Goal: Information Seeking & Learning: Learn about a topic

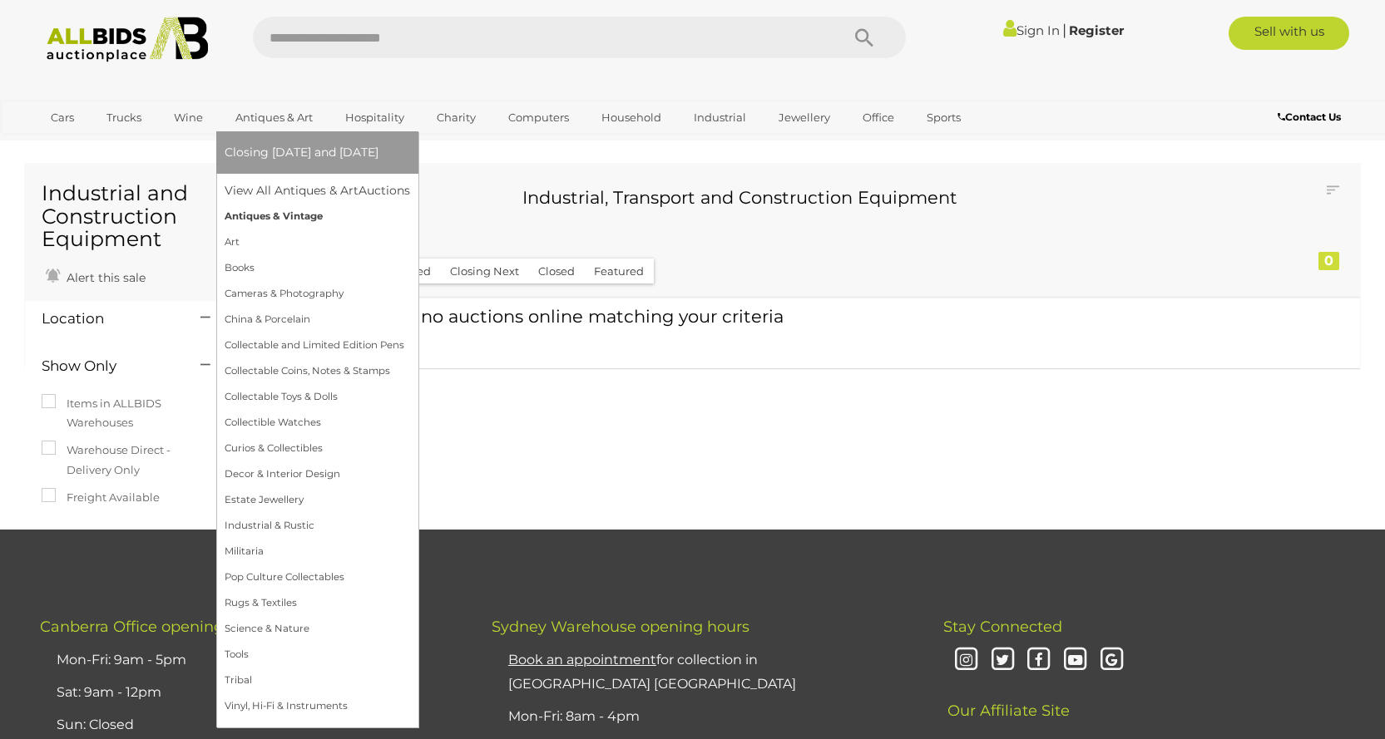
click at [260, 214] on link "Antiques & Vintage" at bounding box center [317, 217] width 185 height 26
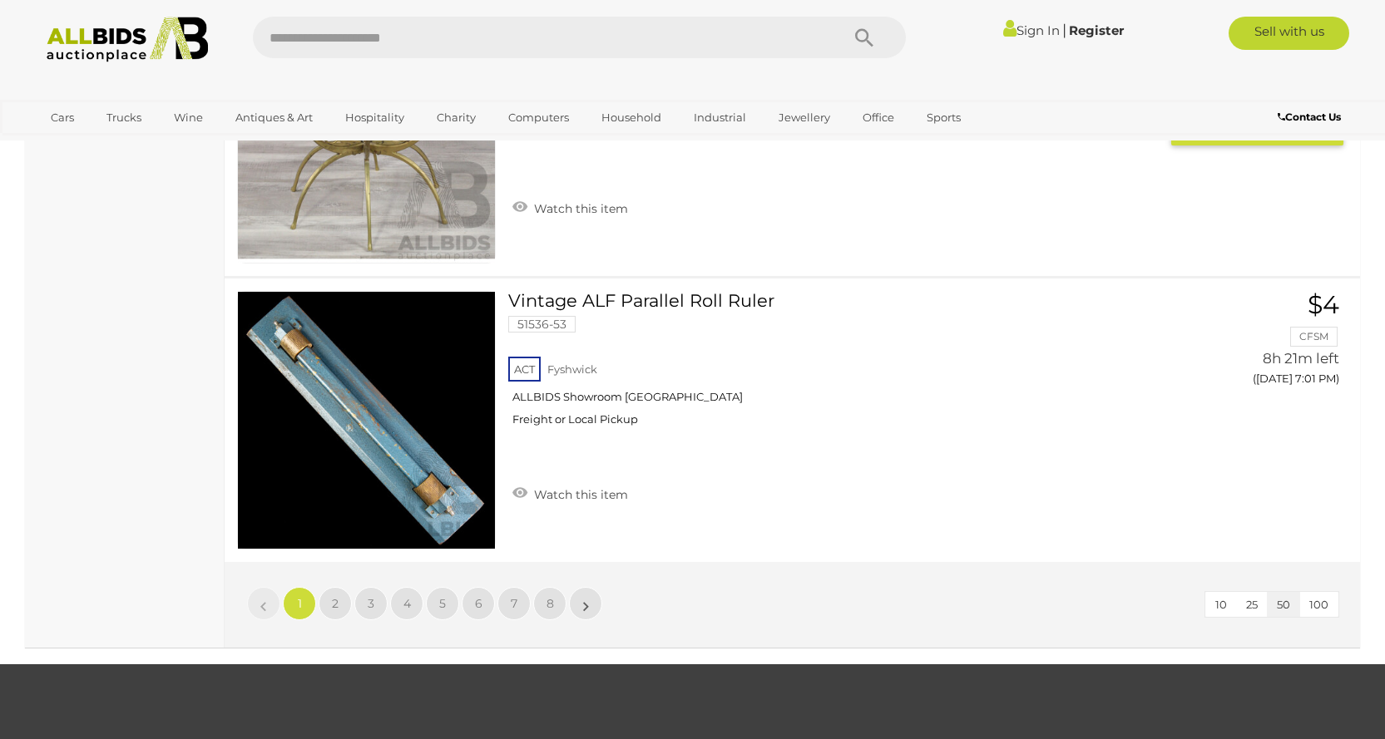
scroll to position [14303, 0]
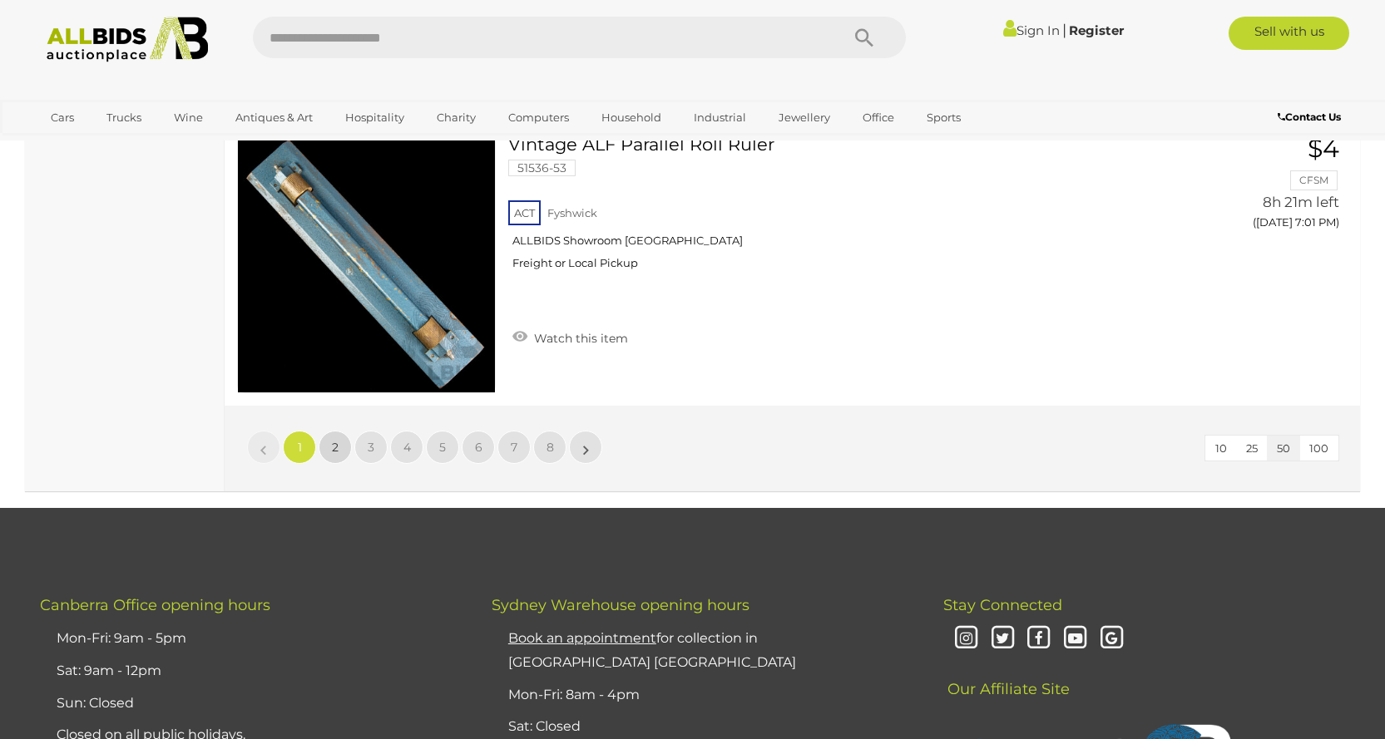
click at [336, 440] on span "2" at bounding box center [335, 447] width 7 height 15
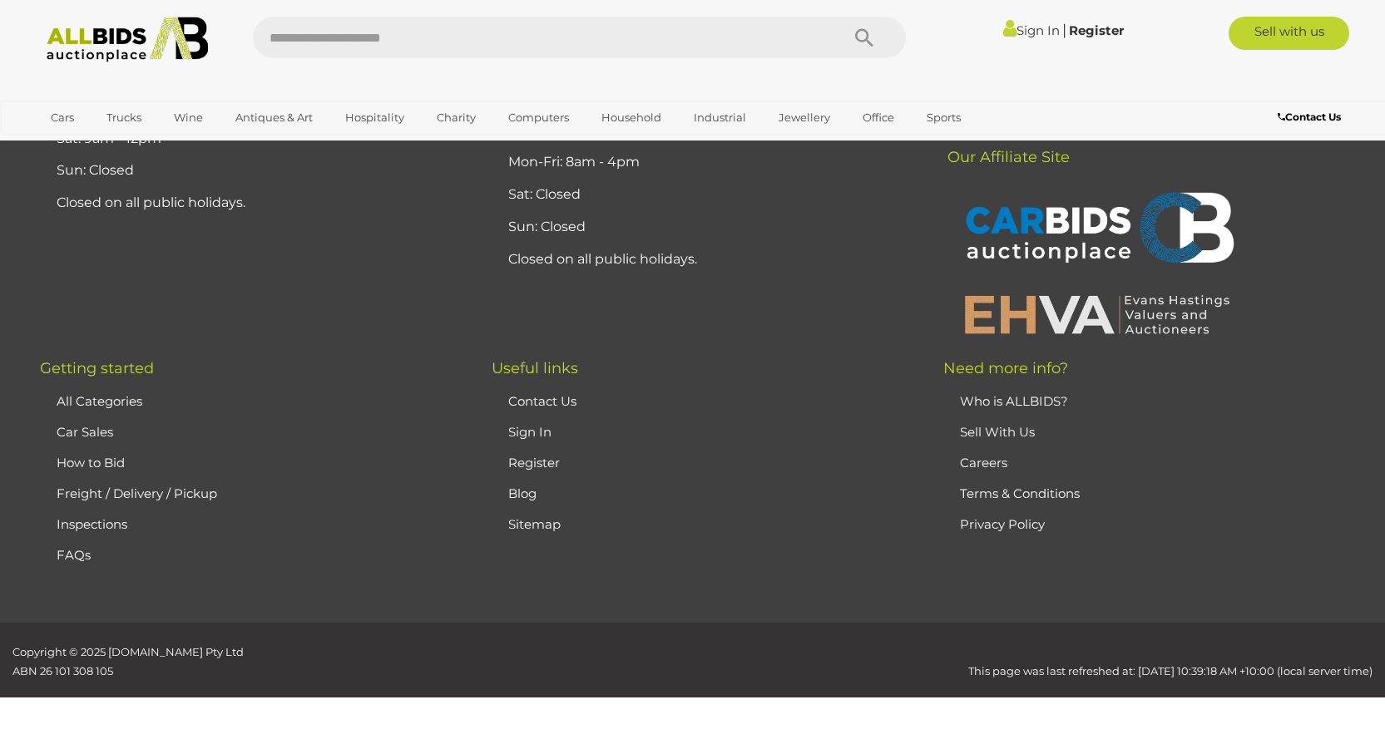
scroll to position [196, 0]
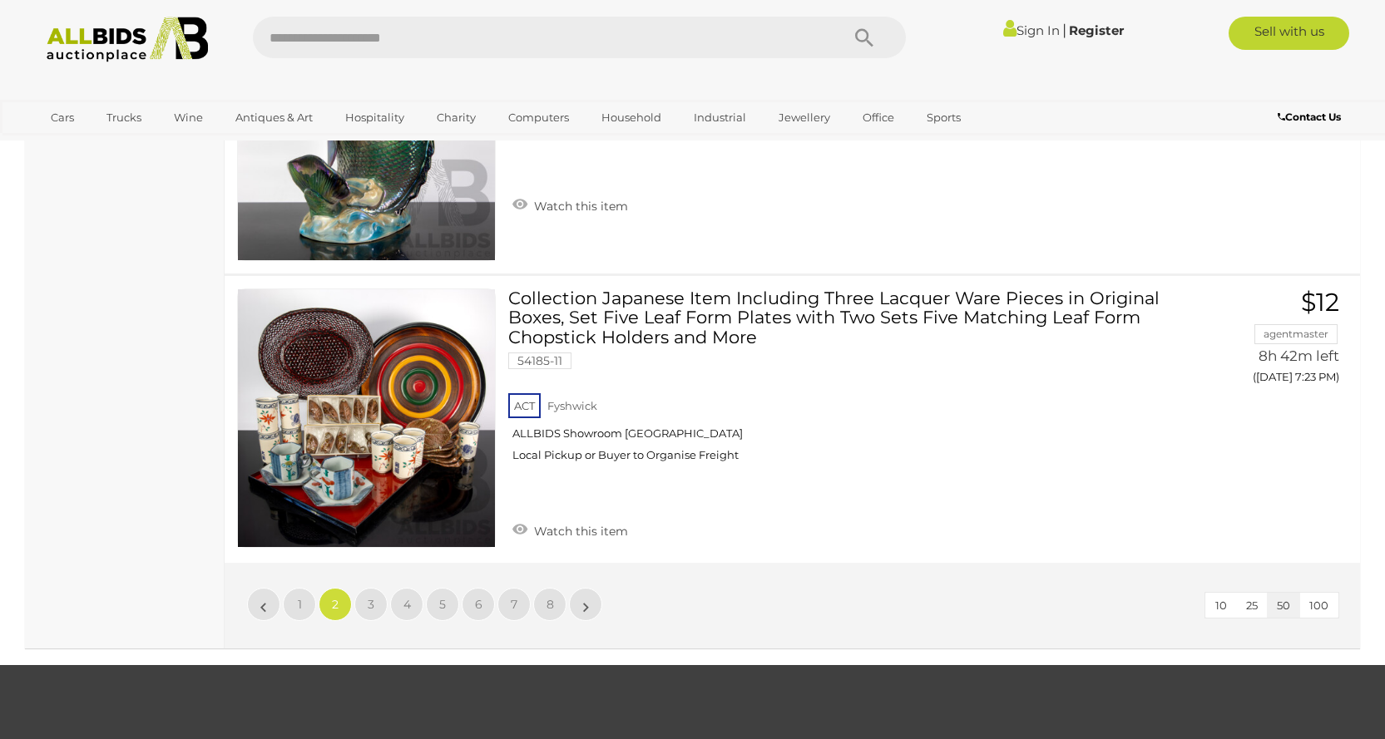
scroll to position [14250, 0]
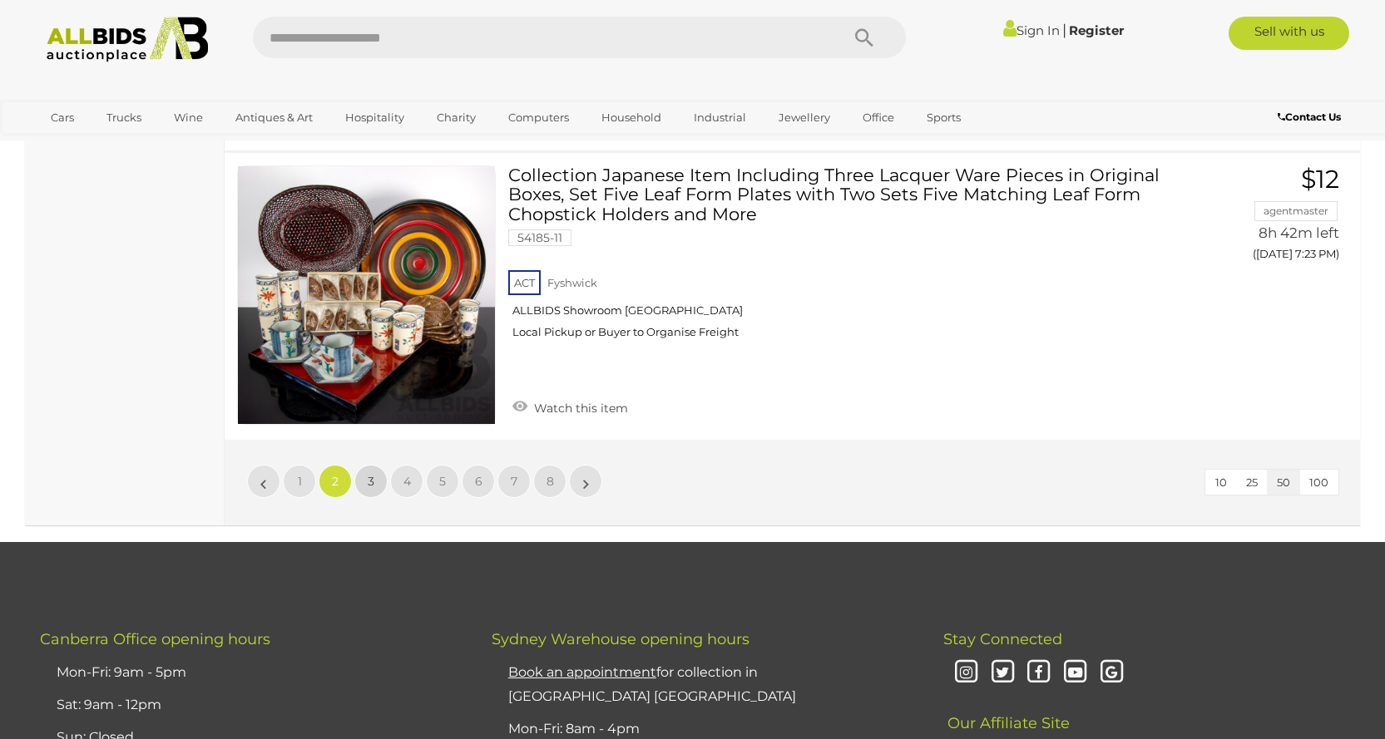
click at [374, 477] on link "3" at bounding box center [370, 481] width 33 height 33
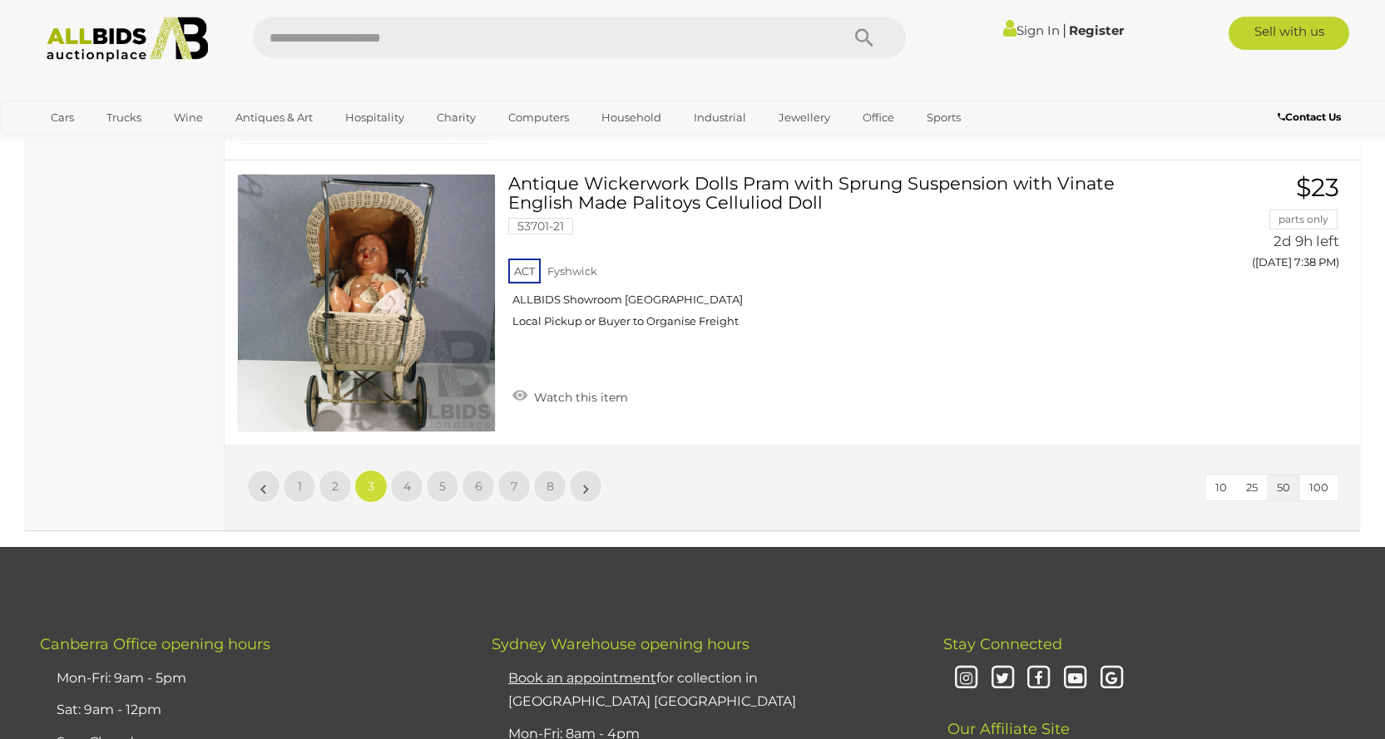
scroll to position [14250, 0]
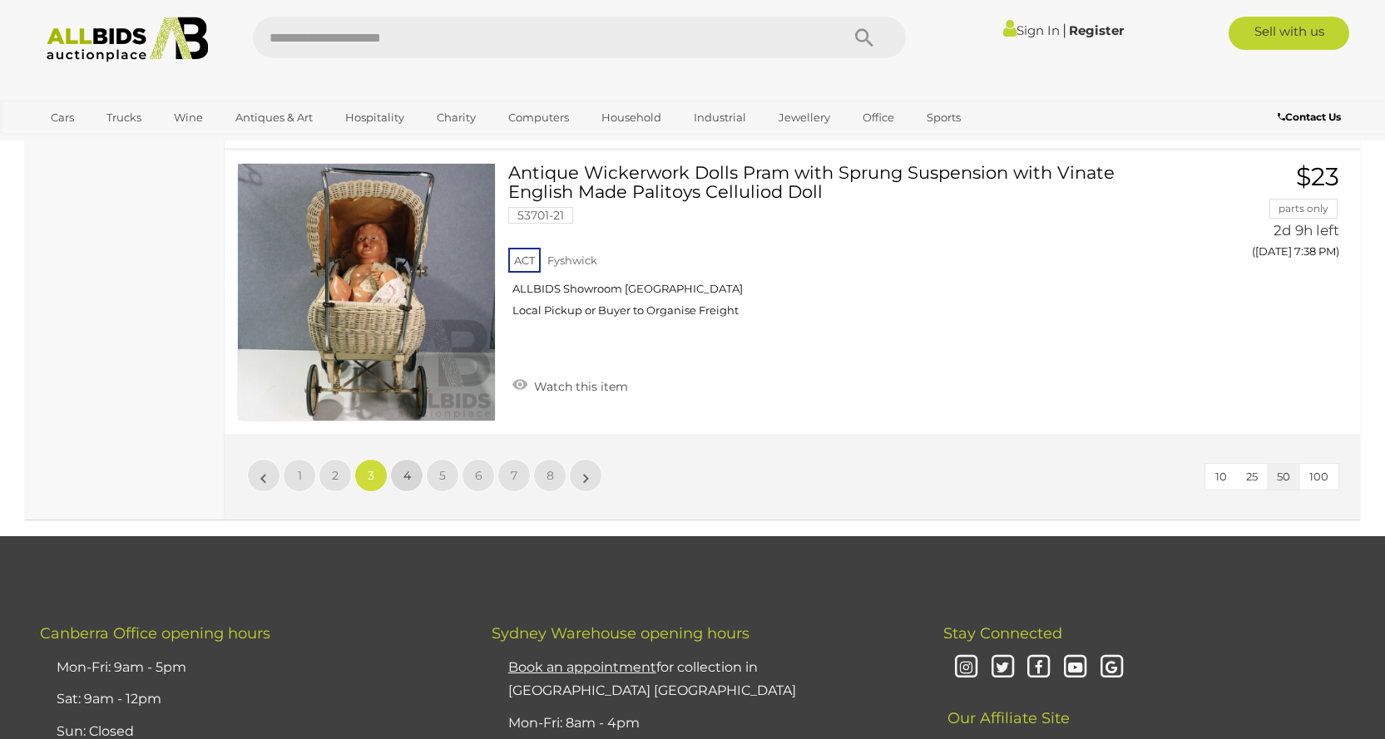
click at [400, 473] on link "4" at bounding box center [406, 475] width 33 height 33
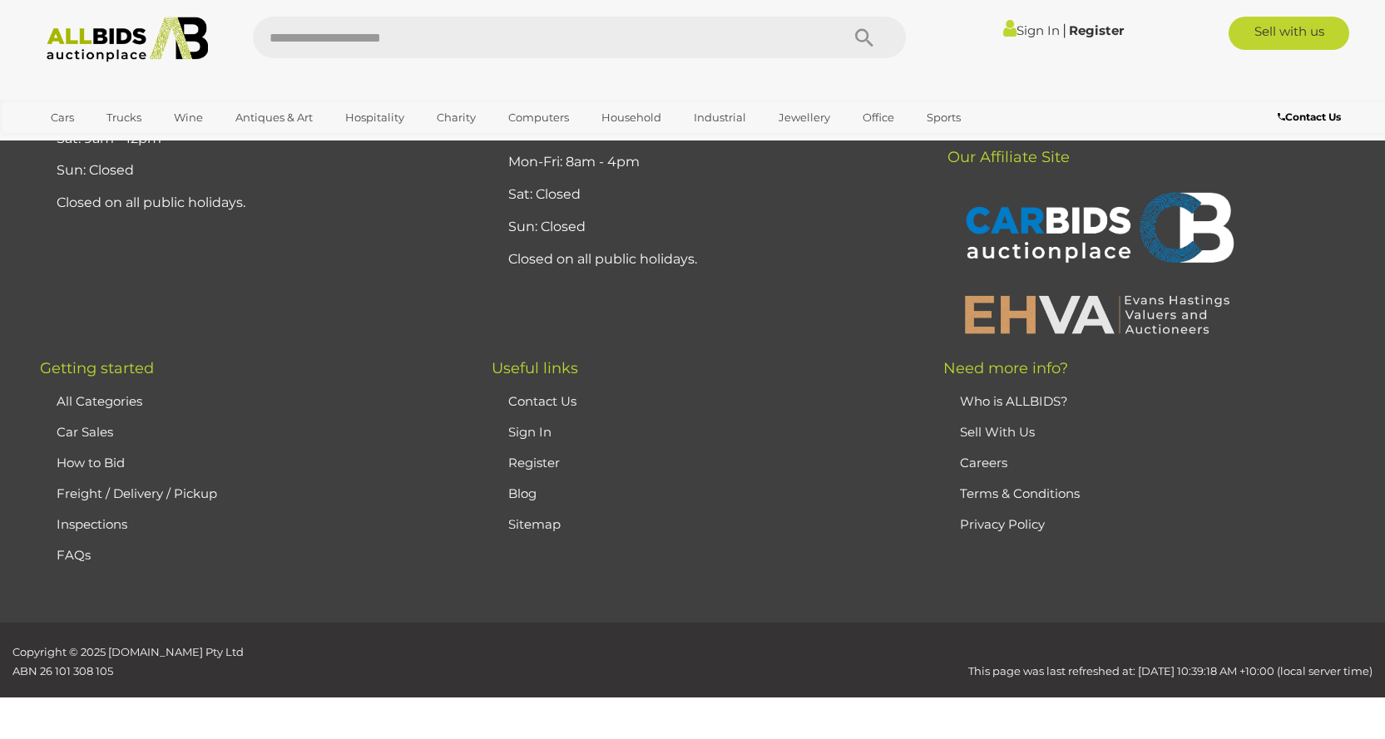
scroll to position [196, 0]
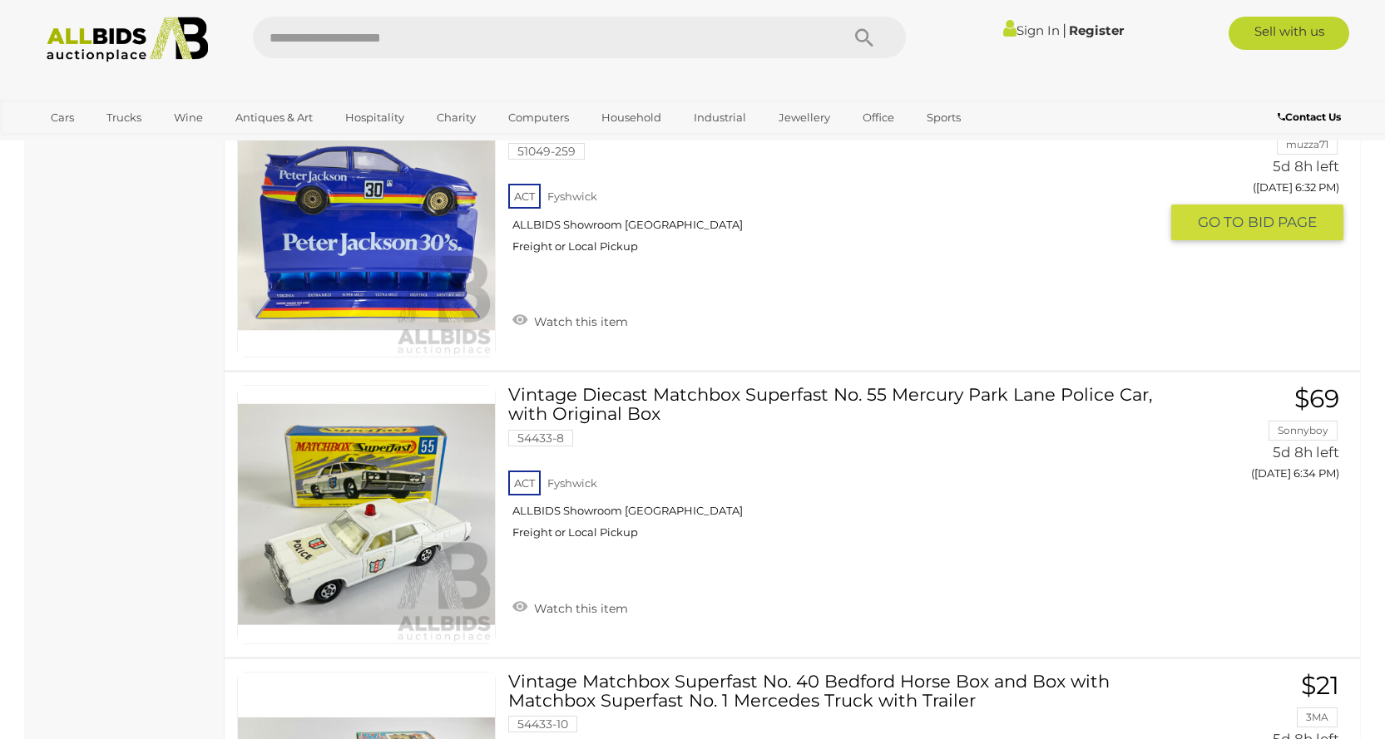
scroll to position [4687, 0]
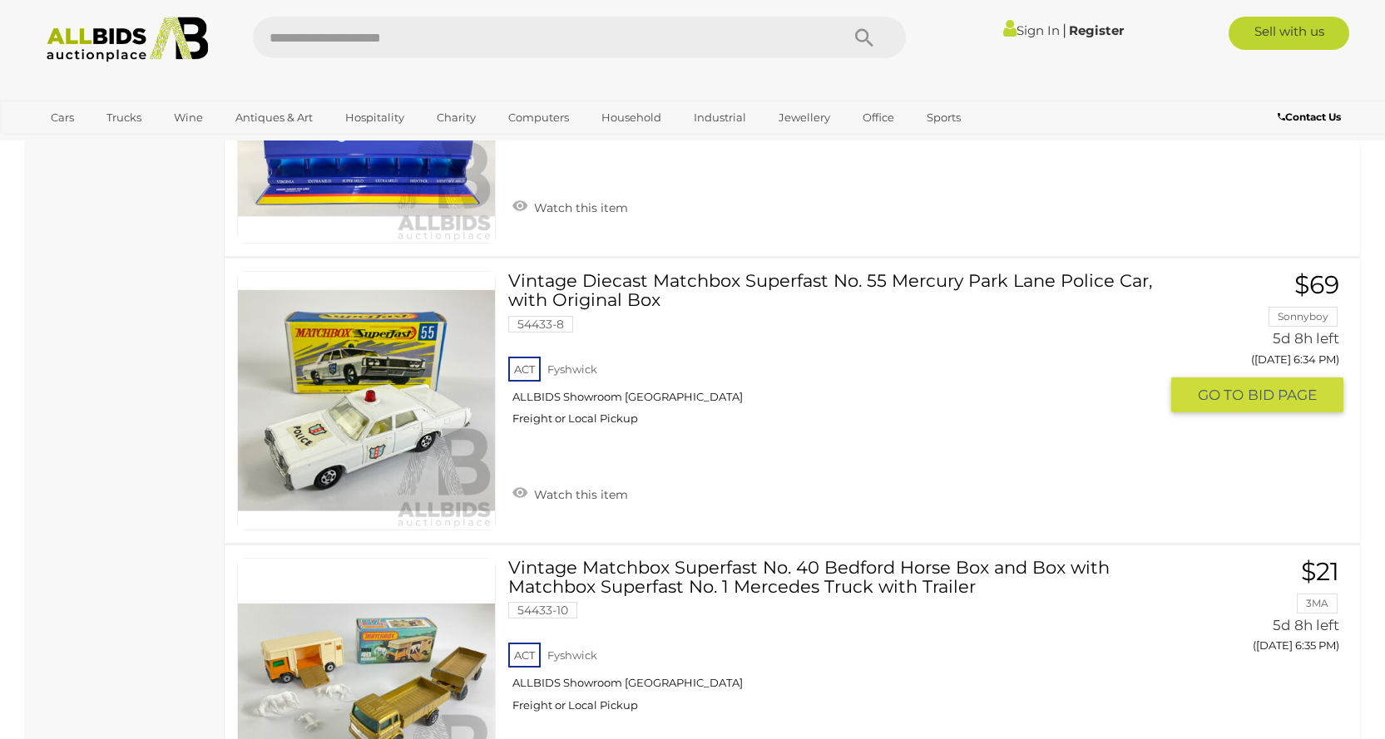
click at [1296, 320] on link "$69 Sonnyboy 5d 8h left (Monday 6:34 PM) GO TO BID PAGE" at bounding box center [1263, 342] width 160 height 143
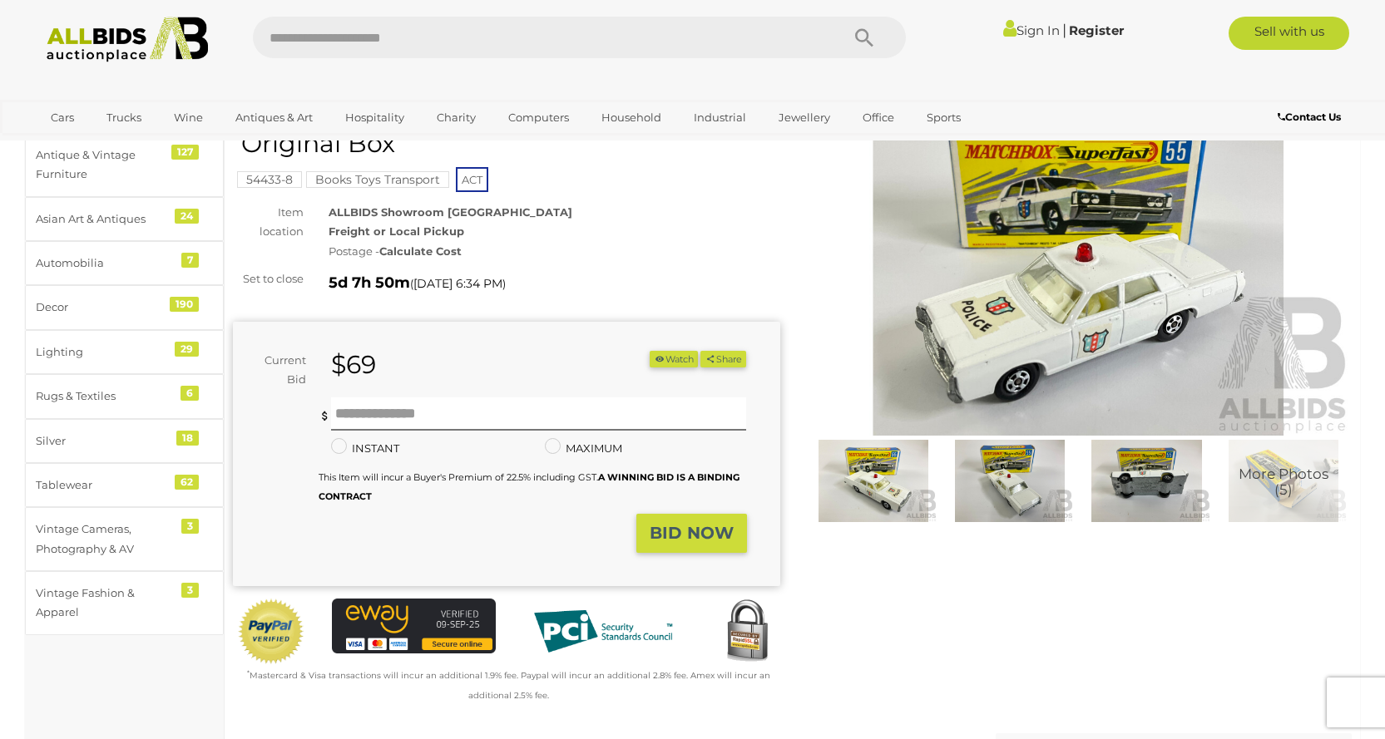
scroll to position [83, 0]
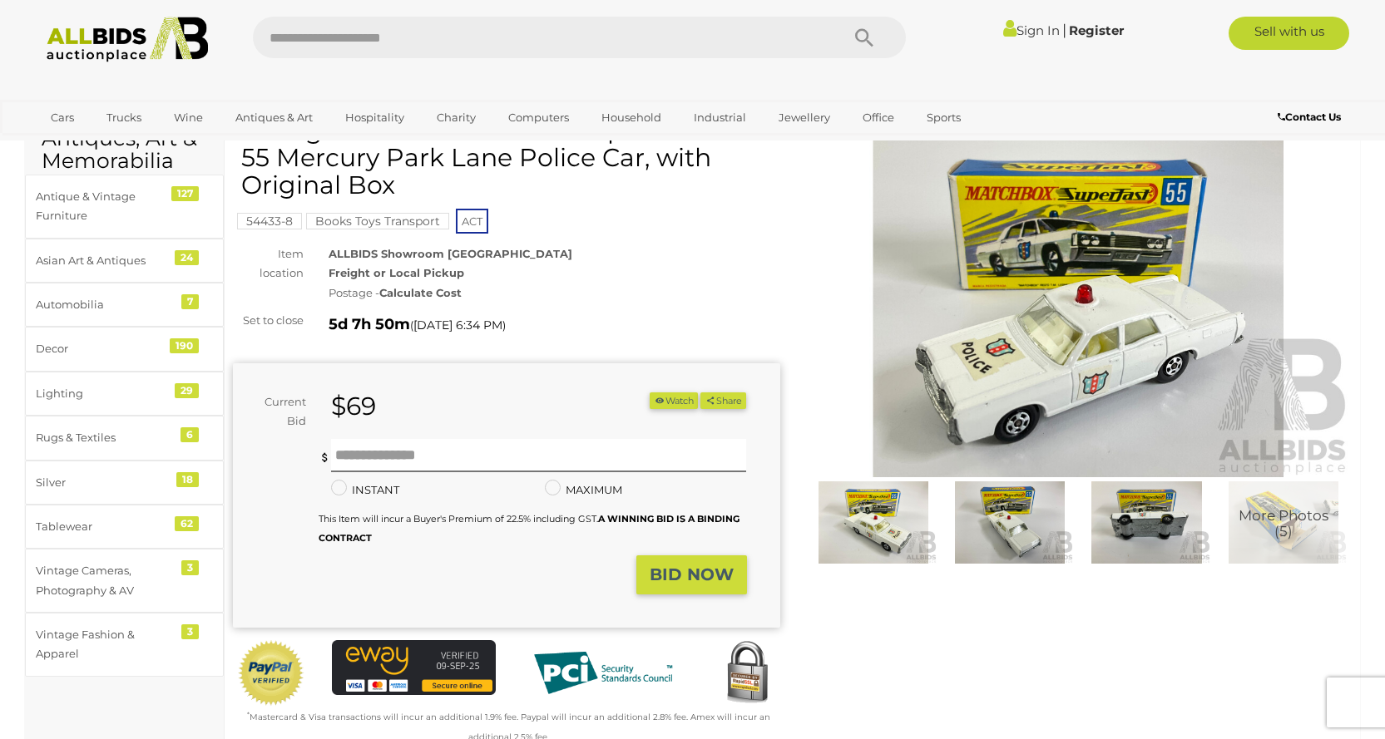
click at [874, 514] on img at bounding box center [873, 522] width 128 height 82
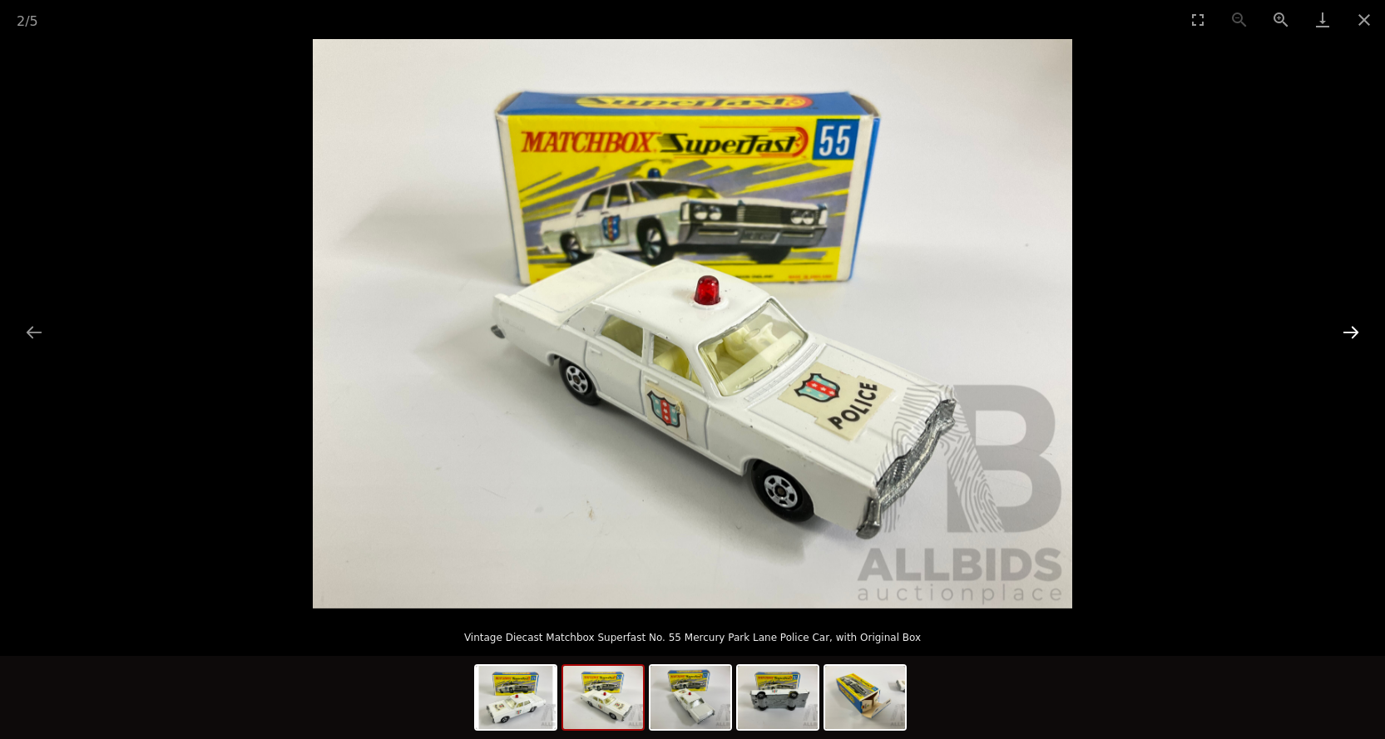
click at [1350, 330] on button "Next slide" at bounding box center [1350, 332] width 35 height 32
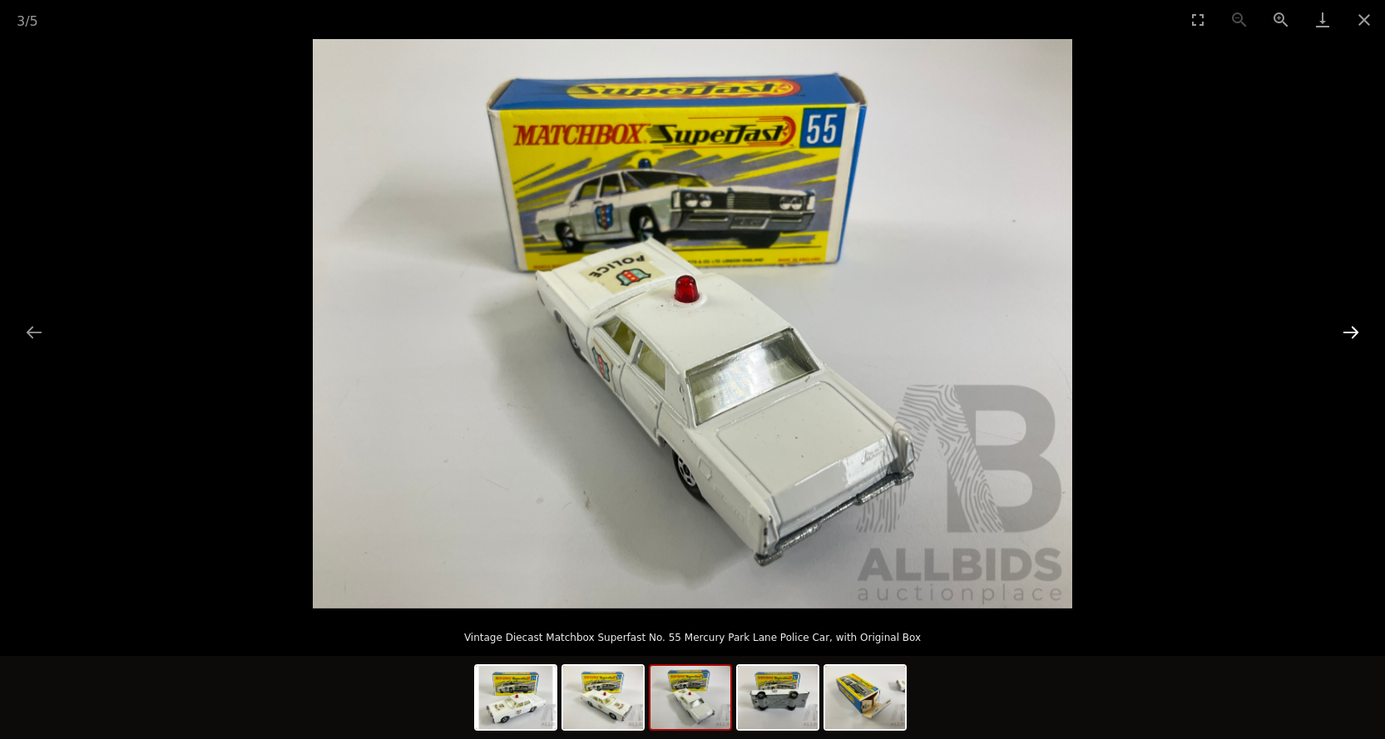
click at [1351, 330] on button "Next slide" at bounding box center [1350, 332] width 35 height 32
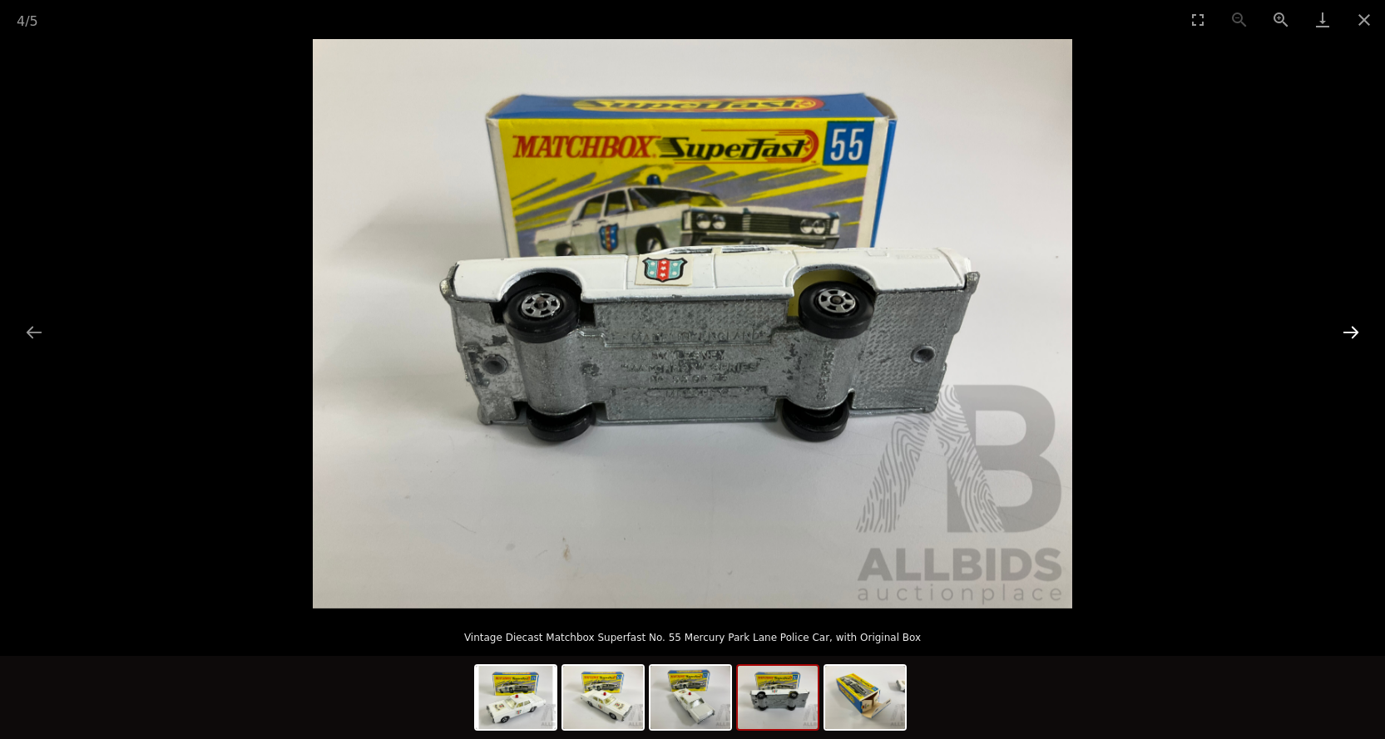
click at [1351, 330] on button "Next slide" at bounding box center [1350, 332] width 35 height 32
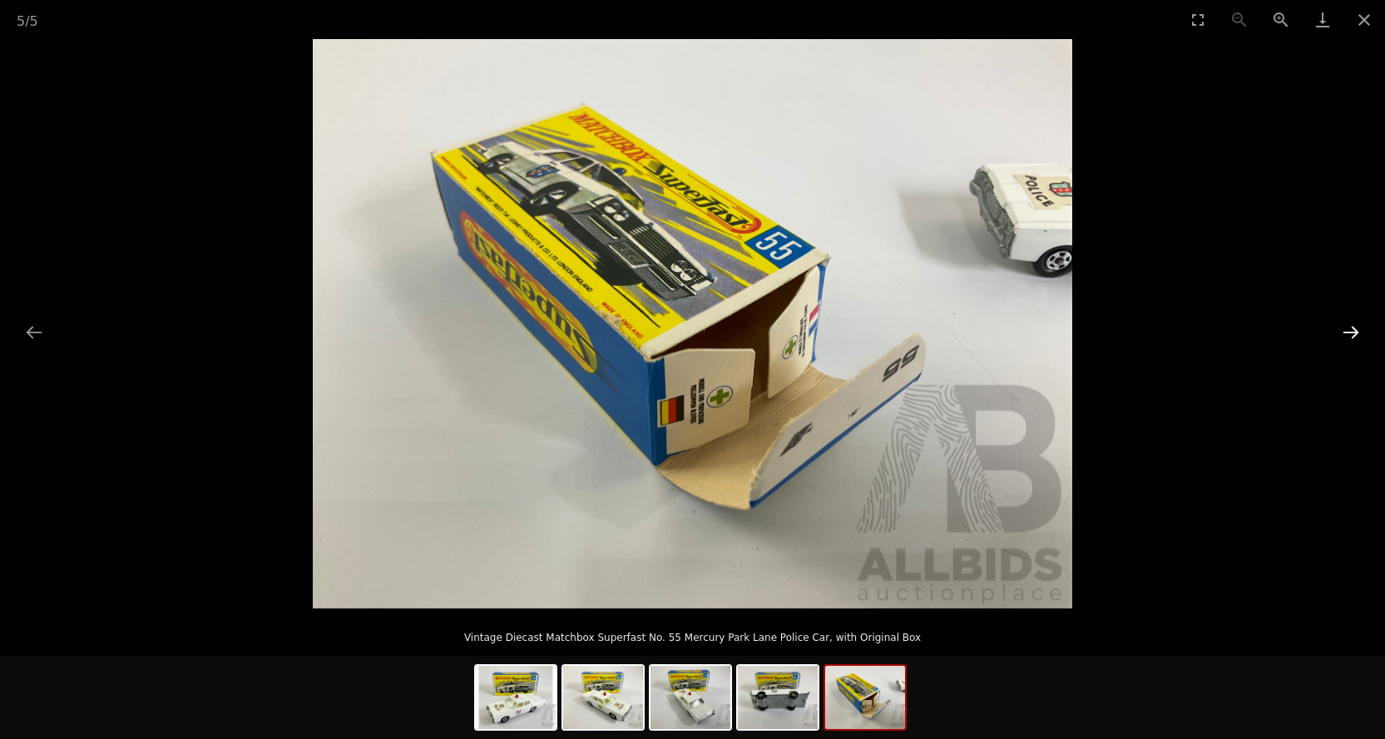
click at [1351, 330] on button "Next slide" at bounding box center [1350, 332] width 35 height 32
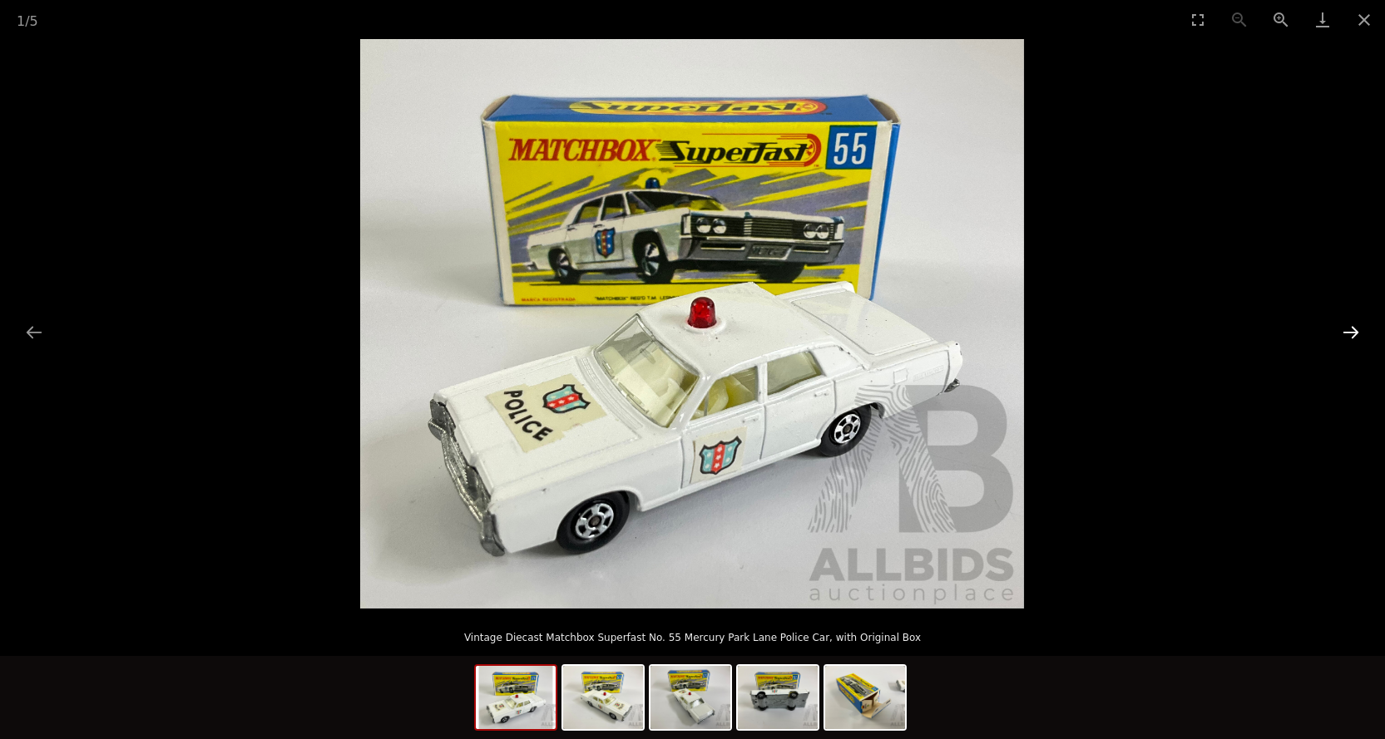
click at [1351, 330] on button "Next slide" at bounding box center [1350, 332] width 35 height 32
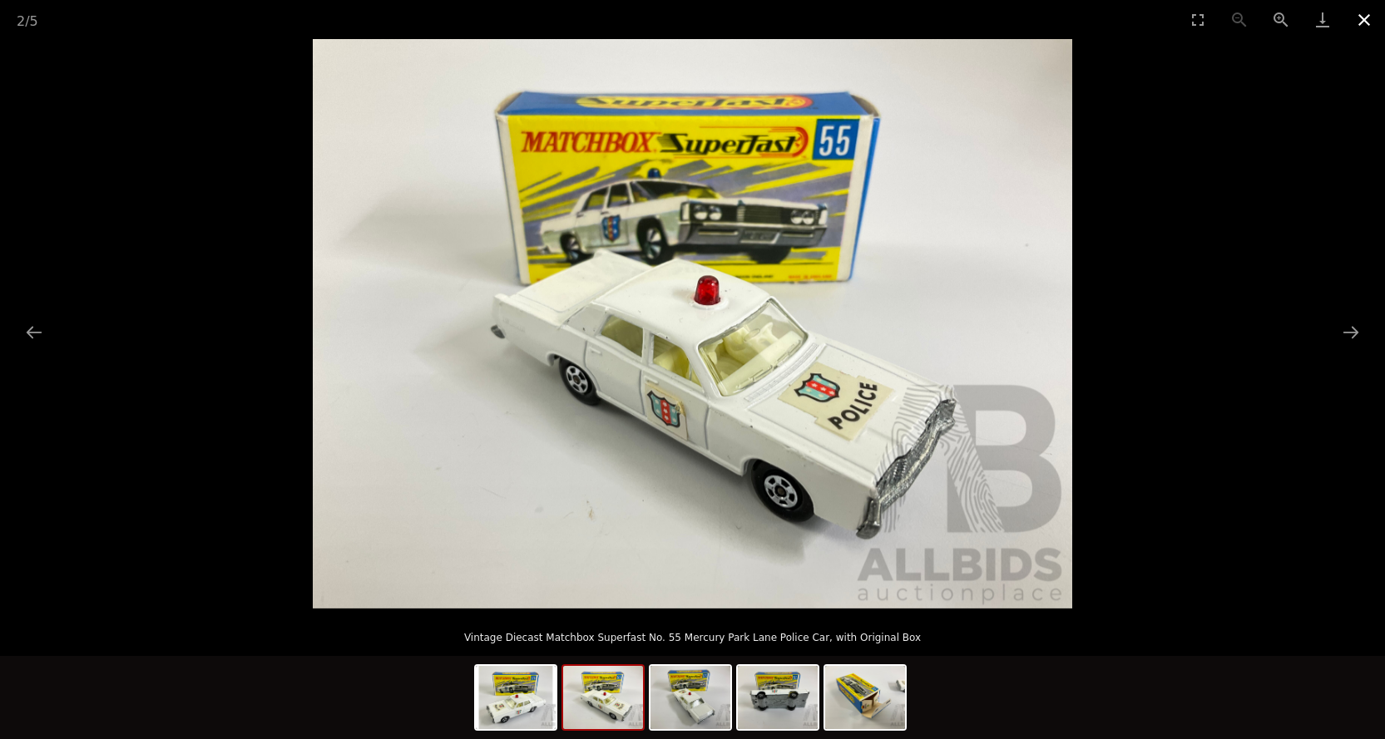
click at [1365, 17] on button "Close gallery" at bounding box center [1364, 19] width 42 height 39
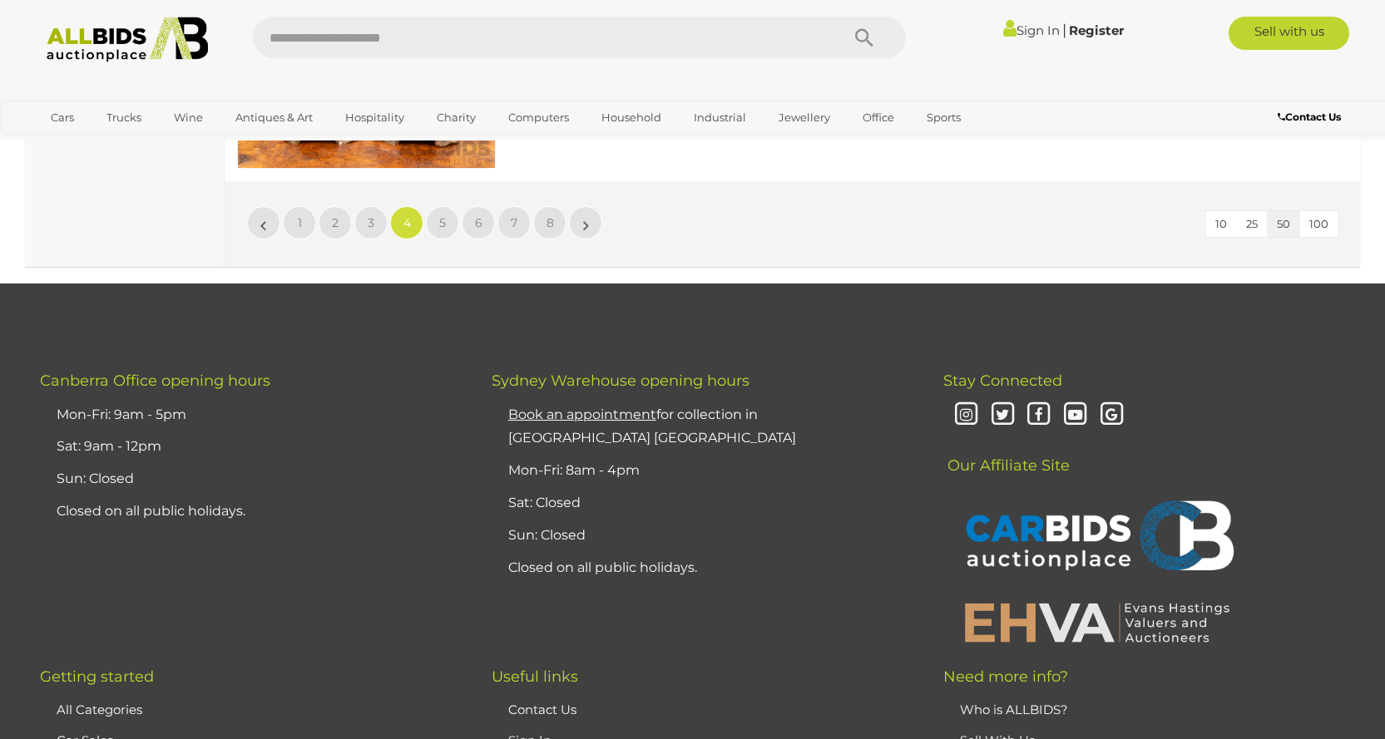
scroll to position [14510, 0]
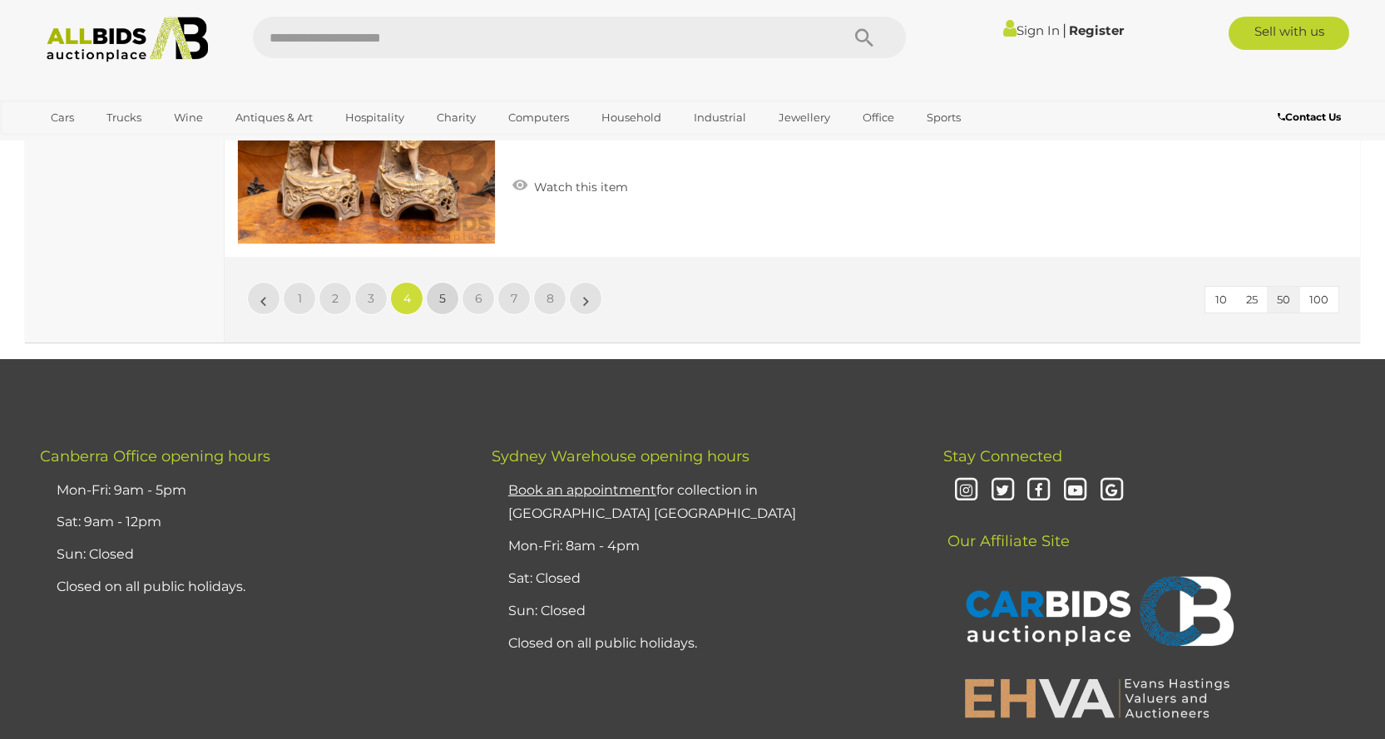
click at [442, 291] on span "5" at bounding box center [442, 298] width 7 height 15
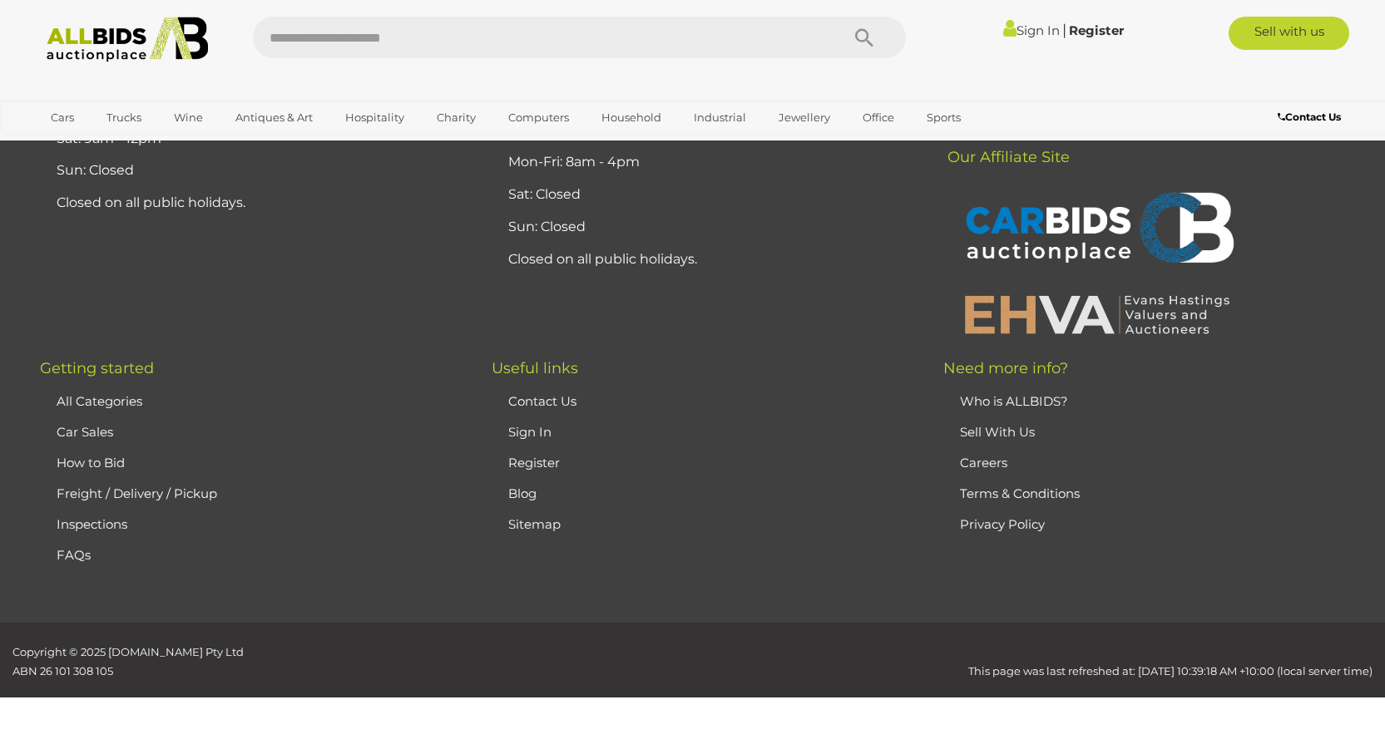
scroll to position [196, 0]
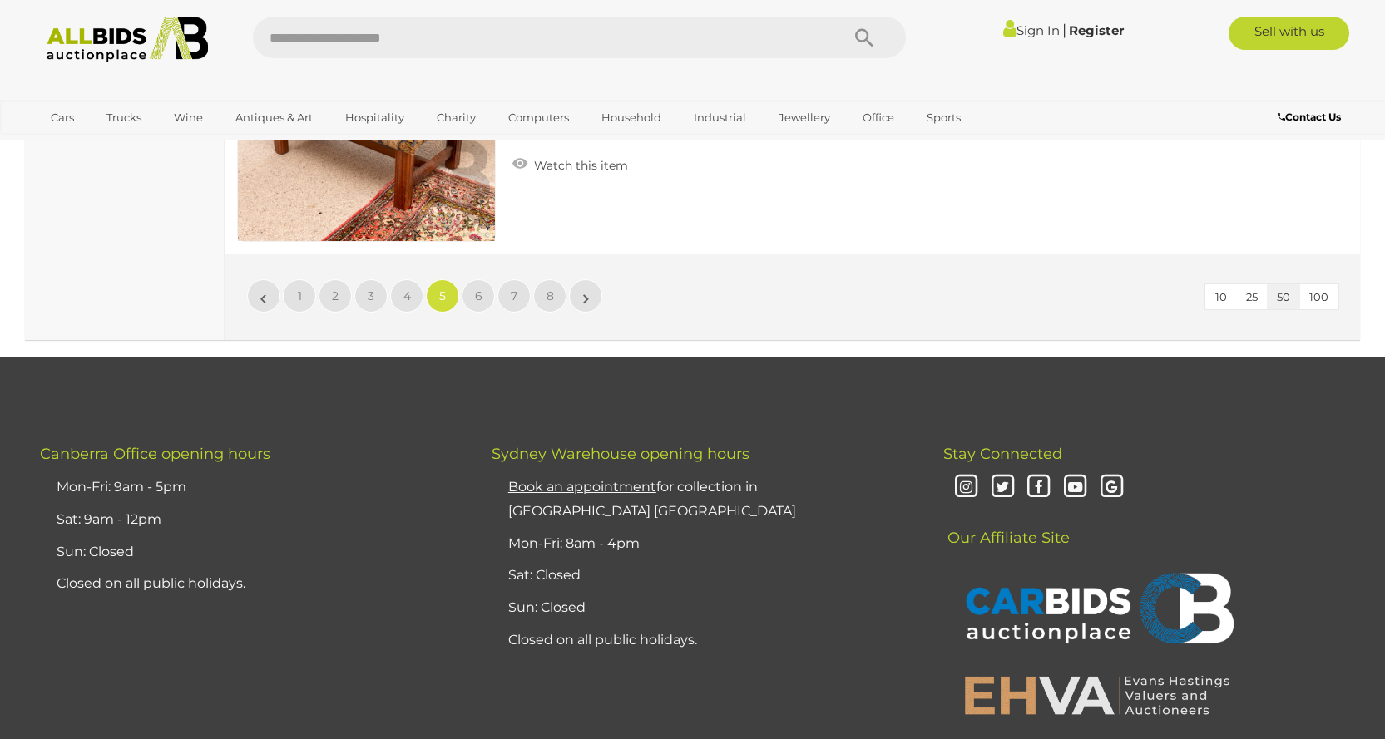
scroll to position [14499, 0]
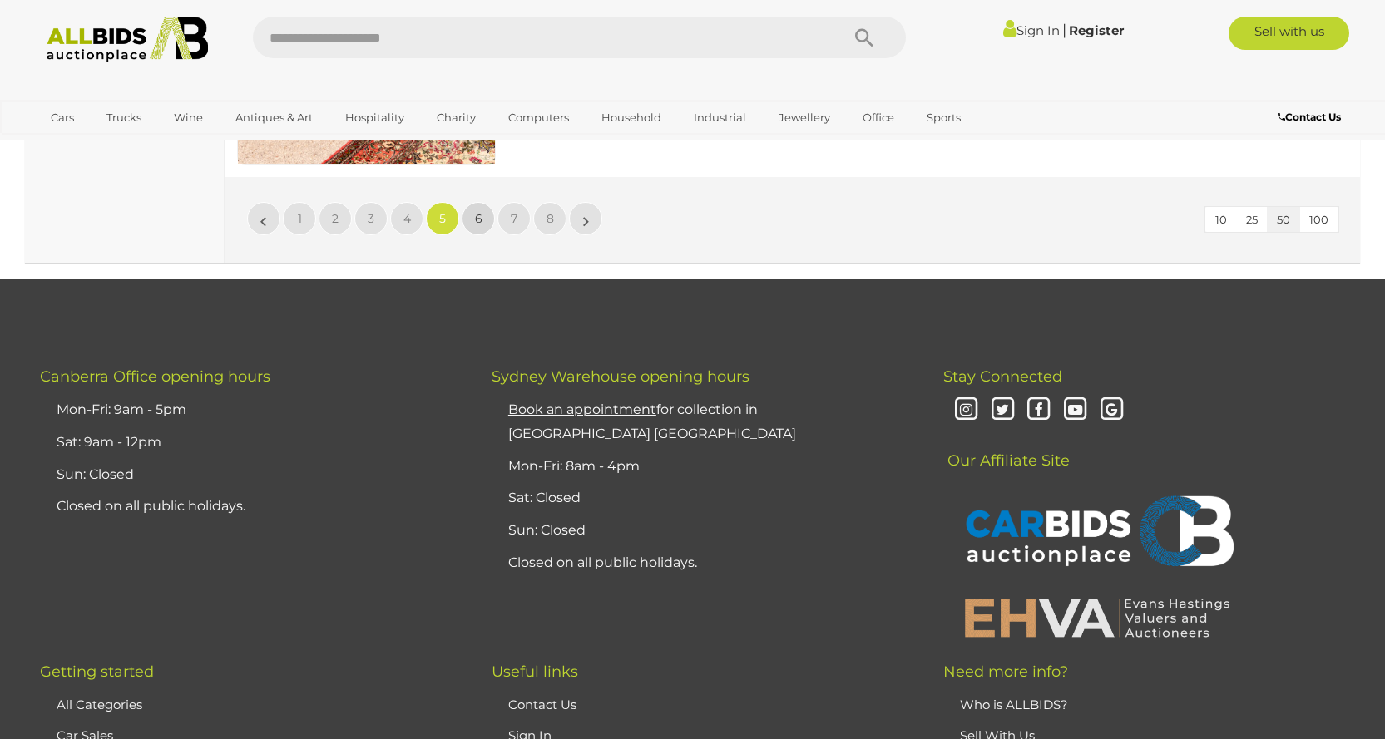
click at [475, 214] on span "6" at bounding box center [478, 218] width 7 height 15
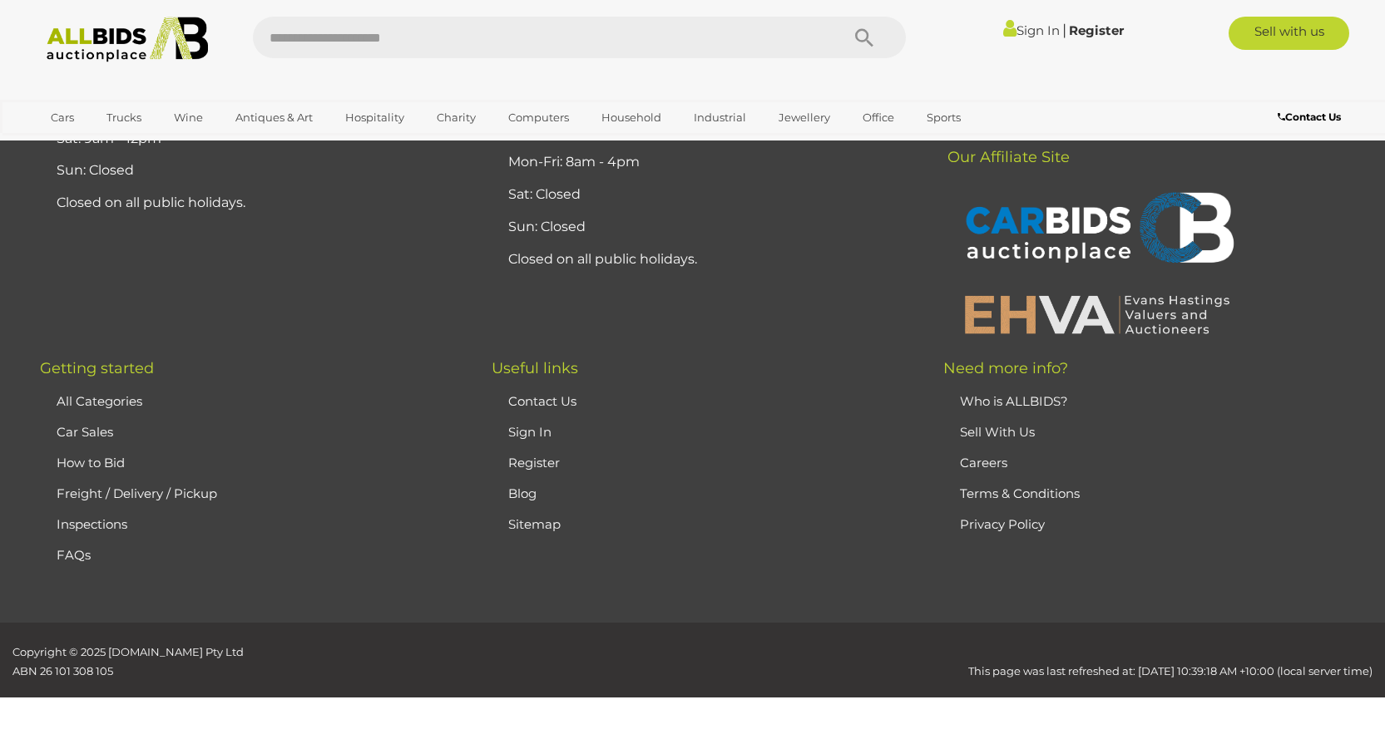
scroll to position [196, 0]
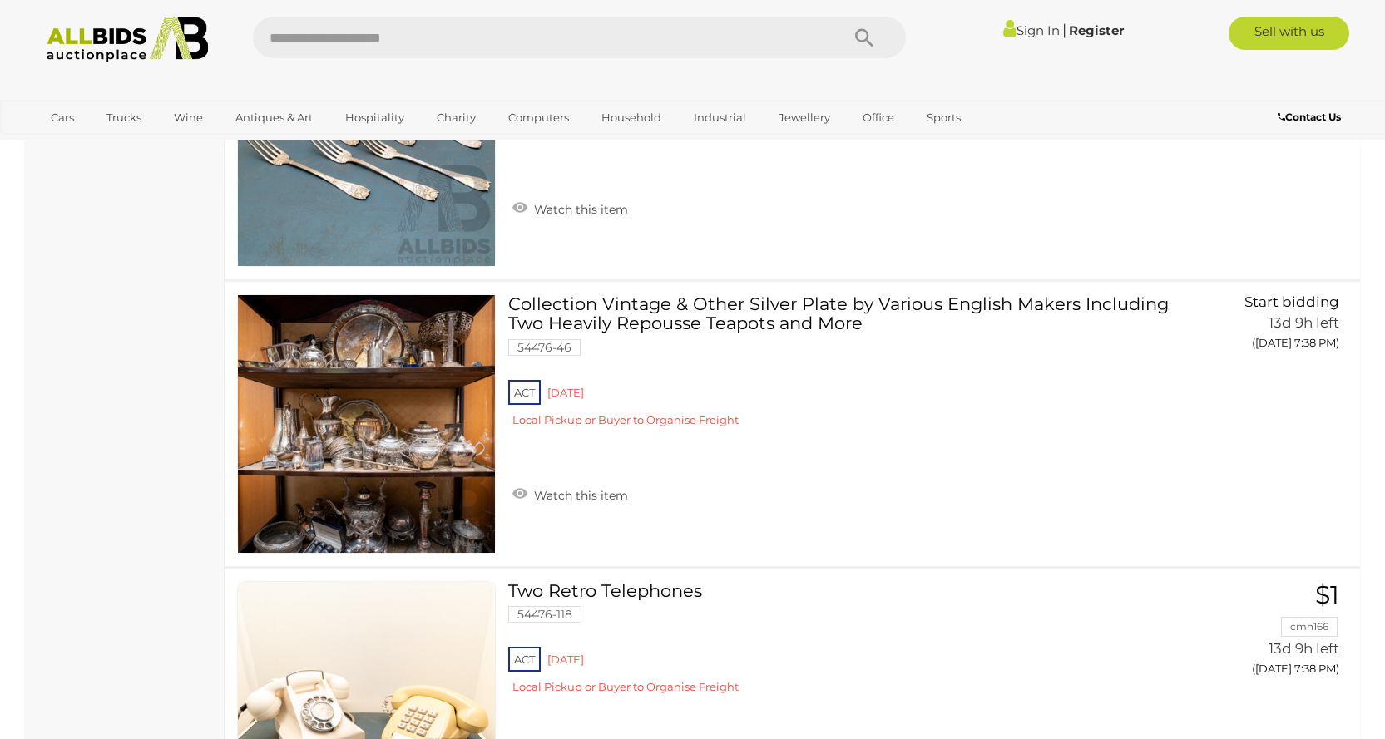
scroll to position [9260, 0]
